Goal: Transaction & Acquisition: Purchase product/service

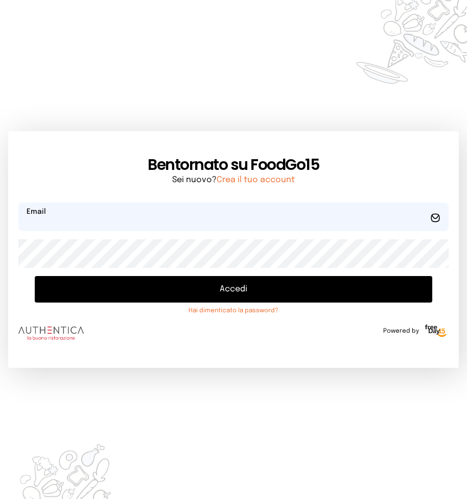
type input "**********"
click at [222, 290] on button "Accedi" at bounding box center [233, 289] width 397 height 27
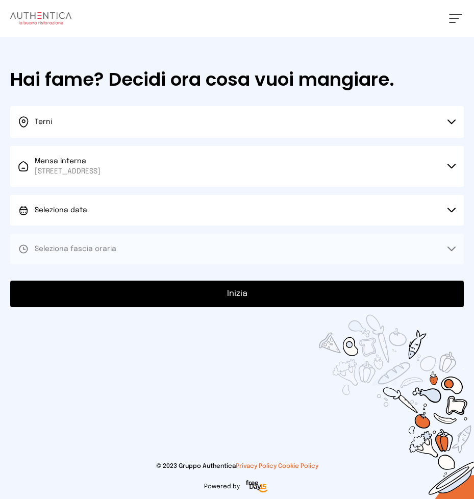
click at [105, 202] on button "Seleziona data" at bounding box center [237, 210] width 454 height 31
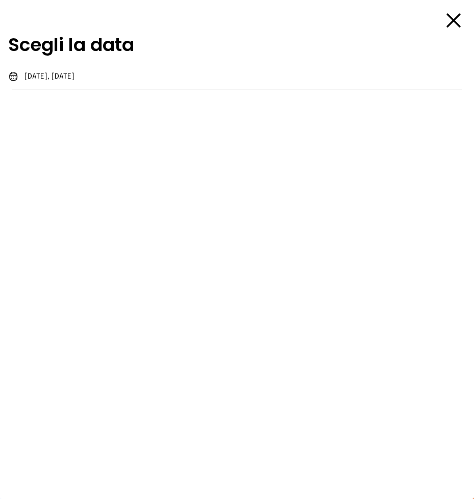
click at [92, 73] on li "[DATE], [DATE]" at bounding box center [237, 76] width 474 height 27
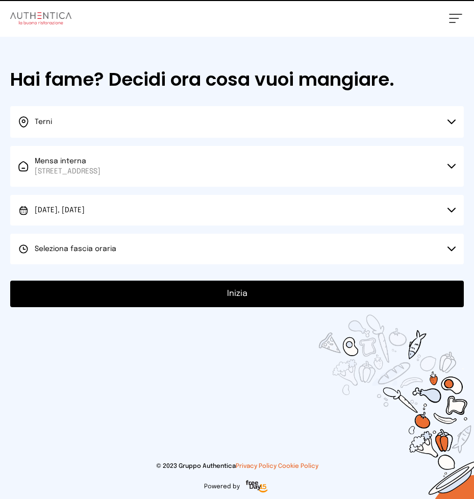
click at [115, 251] on button "Seleziona fascia oraria" at bounding box center [237, 249] width 454 height 31
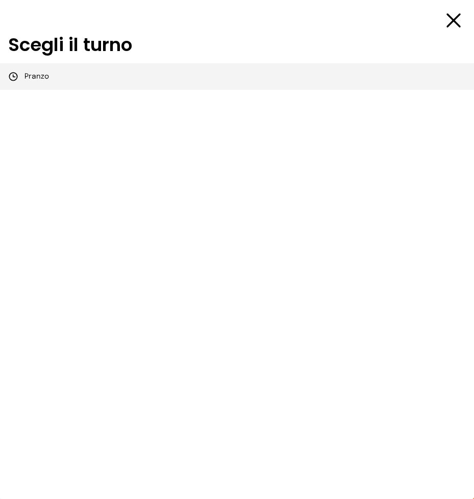
click at [86, 78] on li "Pranzo" at bounding box center [237, 76] width 474 height 27
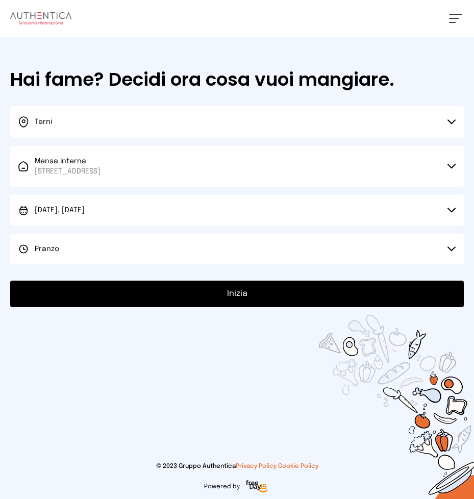
click at [181, 297] on button "Inizia" at bounding box center [237, 294] width 454 height 27
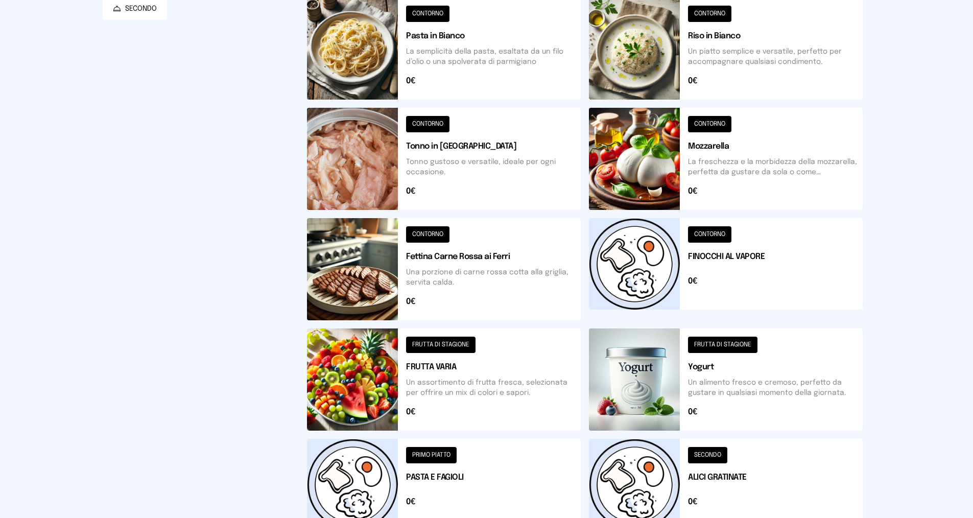
scroll to position [62, 0]
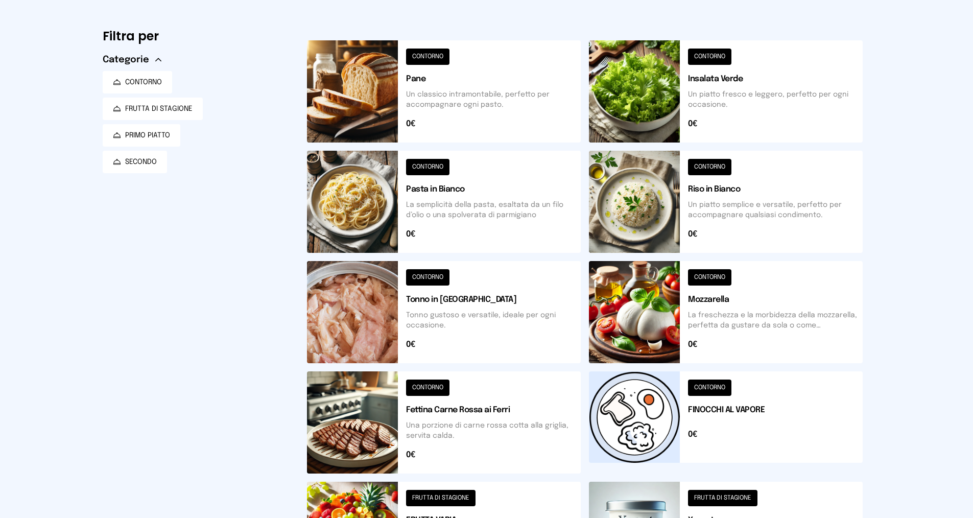
click at [474, 221] on button at bounding box center [444, 202] width 274 height 102
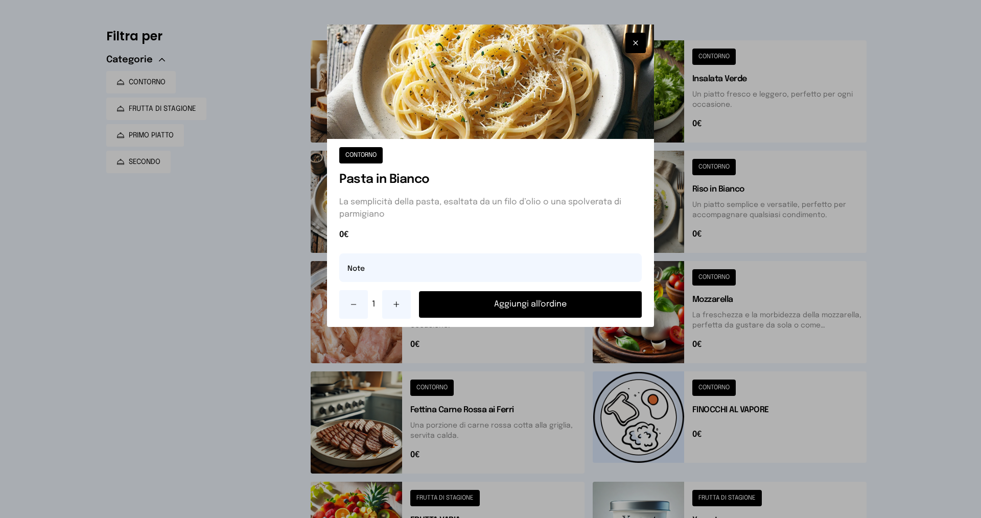
click at [447, 304] on button "Aggiungi all'ordine" at bounding box center [530, 304] width 223 height 27
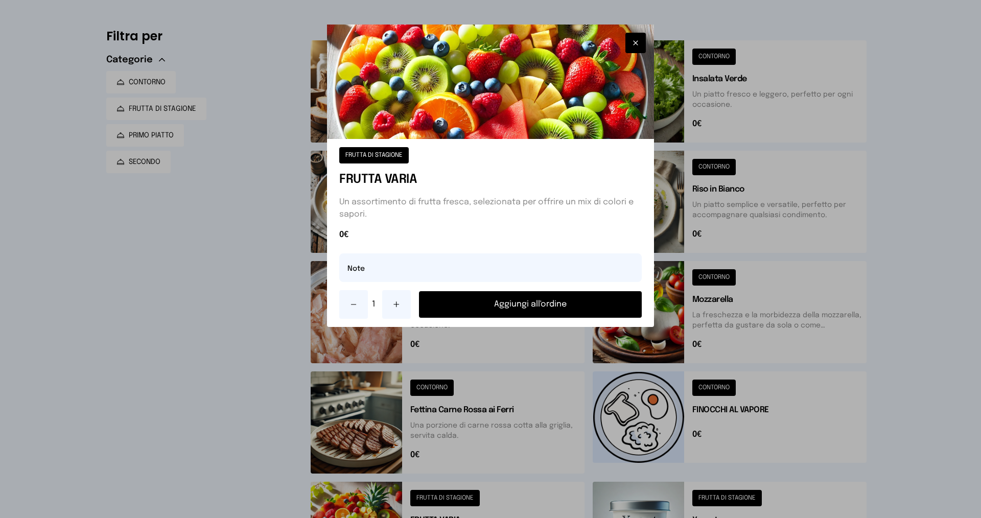
drag, startPoint x: 403, startPoint y: 306, endPoint x: 418, endPoint y: 308, distance: 15.0
click at [403, 306] on button at bounding box center [396, 304] width 29 height 29
click at [444, 306] on button "Aggiungi all'ordine" at bounding box center [530, 304] width 223 height 27
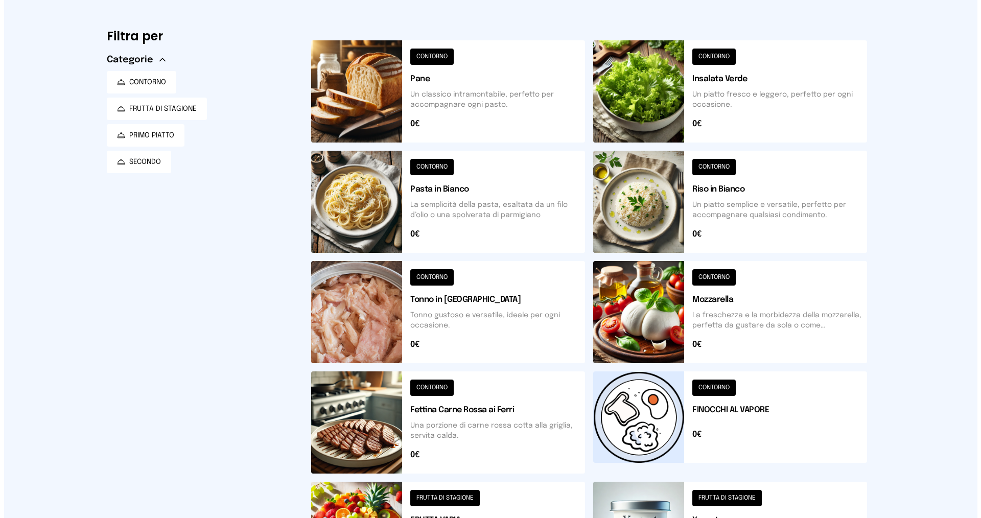
scroll to position [0, 0]
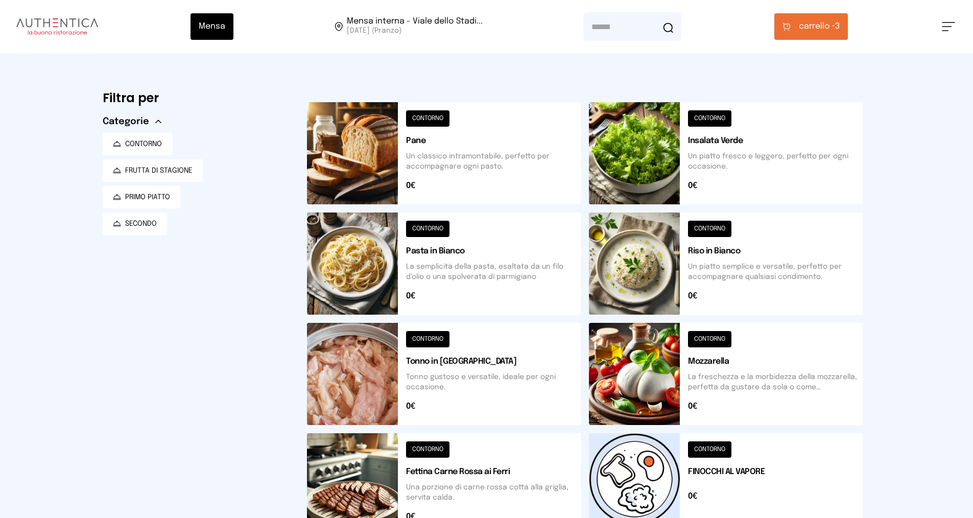
click at [474, 28] on span "carrello •" at bounding box center [817, 26] width 36 height 12
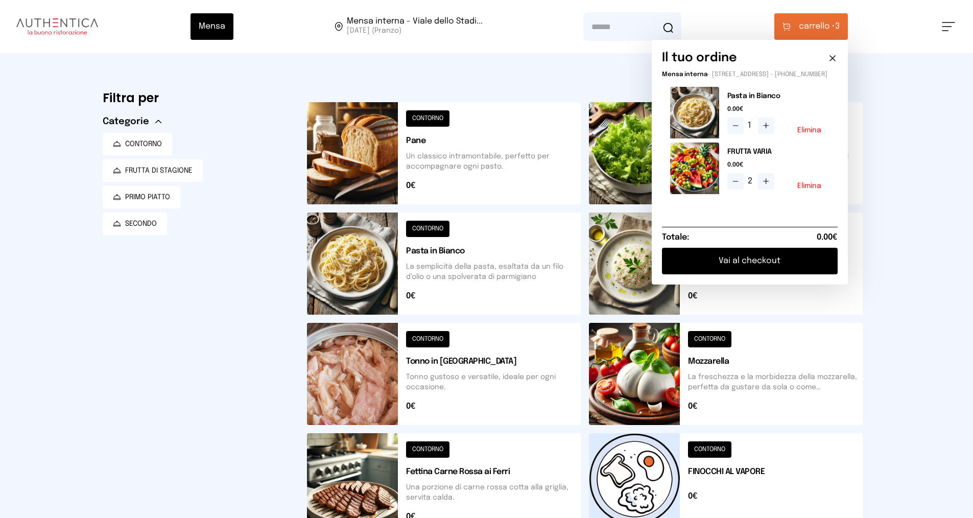
click at [474, 263] on button "Vai al checkout" at bounding box center [750, 261] width 176 height 27
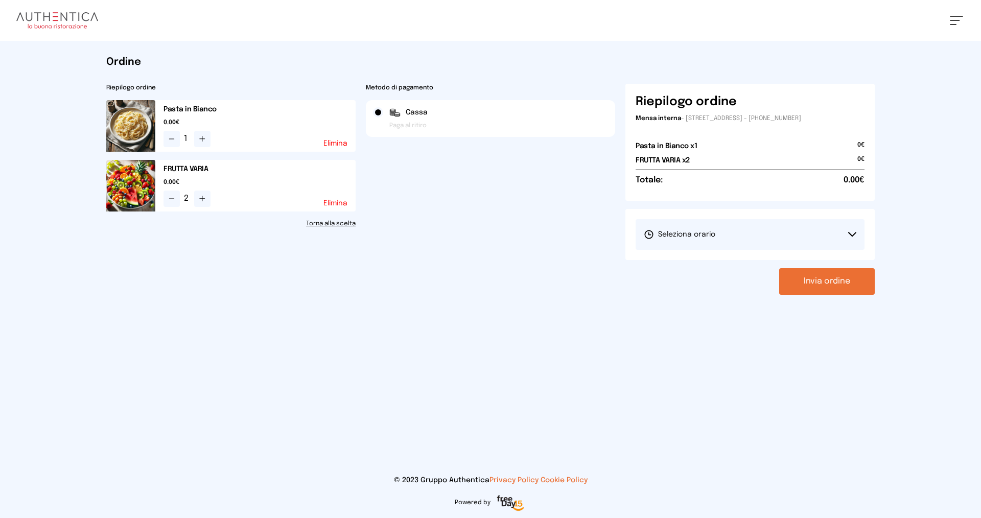
click at [474, 227] on button "Seleziona orario" at bounding box center [749, 234] width 229 height 31
click at [474, 269] on li "1° Turno (13:00 - 15:00)" at bounding box center [749, 263] width 229 height 27
click at [474, 288] on button "Invia ordine" at bounding box center [827, 281] width 96 height 27
